Goal: Information Seeking & Learning: Learn about a topic

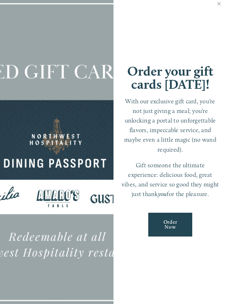
click at [218, 5] on link "Close" at bounding box center [219, 5] width 14 height 20
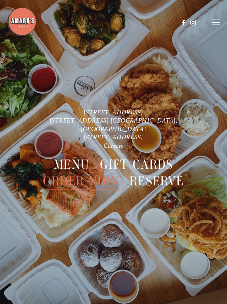
click at [157, 125] on link "[STREET_ADDRESS] [GEOGRAPHIC_DATA], [GEOGRAPHIC_DATA]" at bounding box center [115, 124] width 130 height 16
click at [71, 163] on span "Menu" at bounding box center [72, 164] width 36 height 17
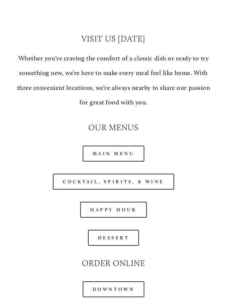
scroll to position [513, 0]
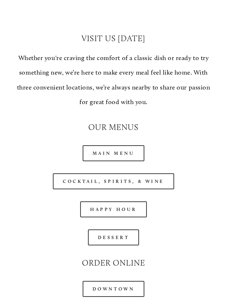
click at [123, 238] on link "Dessert" at bounding box center [113, 237] width 51 height 16
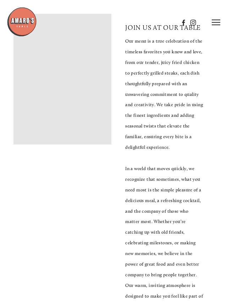
scroll to position [90, 0]
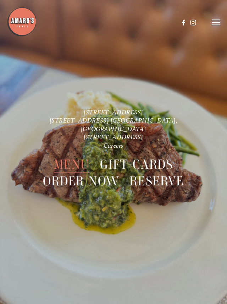
click at [113, 115] on link "[STREET_ADDRESS]" at bounding box center [114, 111] width 60 height 7
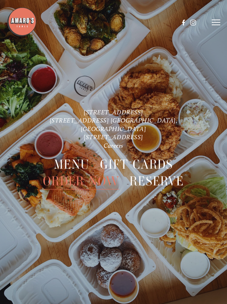
click at [77, 163] on span "Menu" at bounding box center [72, 164] width 36 height 17
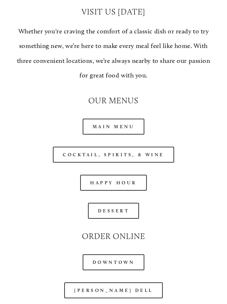
scroll to position [540, 0]
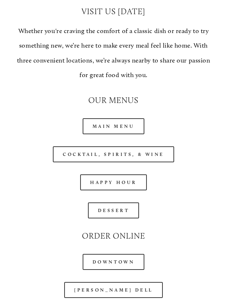
click at [127, 126] on link "Main Menu" at bounding box center [114, 126] width 62 height 16
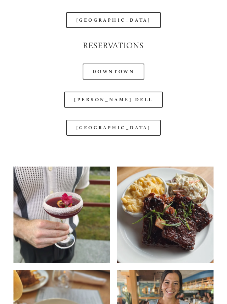
scroll to position [838, 0]
click at [131, 127] on link "[GEOGRAPHIC_DATA]" at bounding box center [113, 128] width 94 height 16
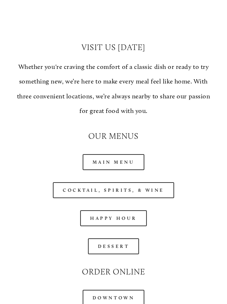
scroll to position [506, 0]
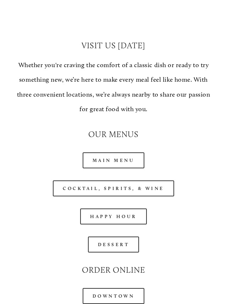
click at [135, 157] on link "Main Menu" at bounding box center [114, 160] width 62 height 16
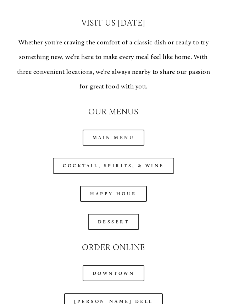
scroll to position [540, 0]
